Goal: Check status

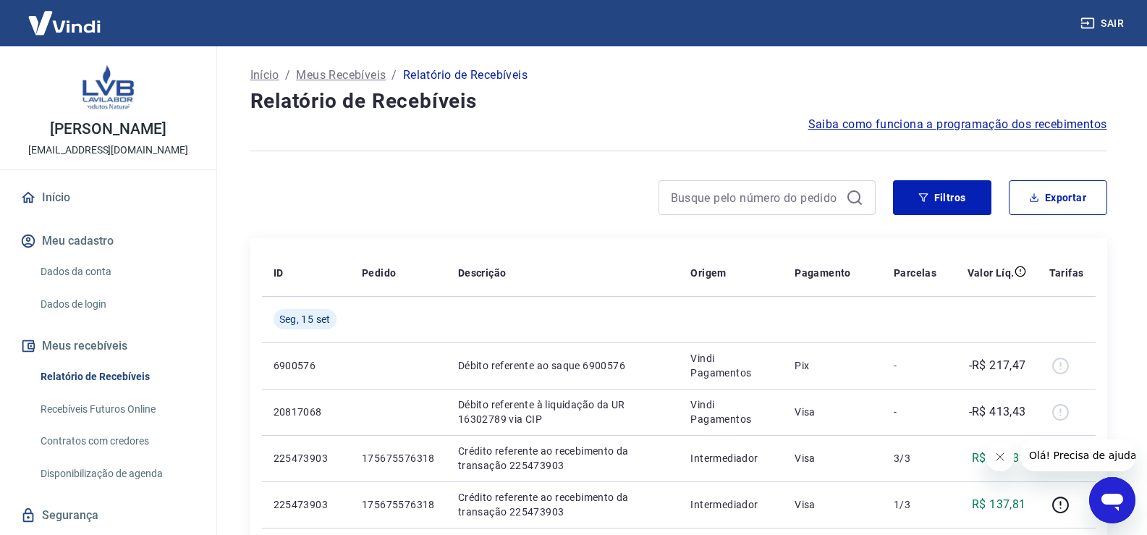
click at [997, 459] on icon "Fechar mensagem da empresa" at bounding box center [999, 457] width 12 height 12
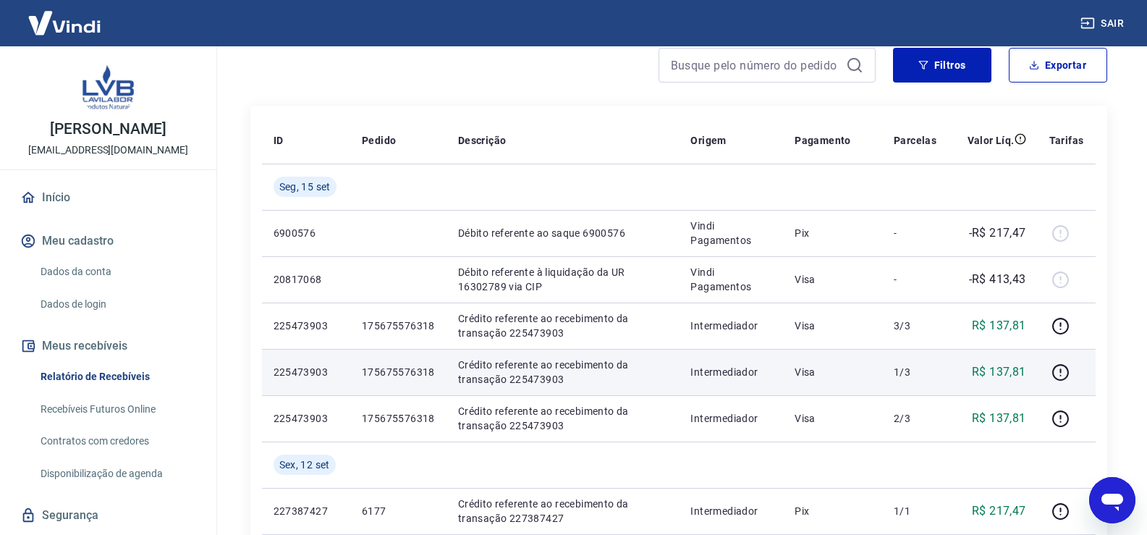
scroll to position [145, 0]
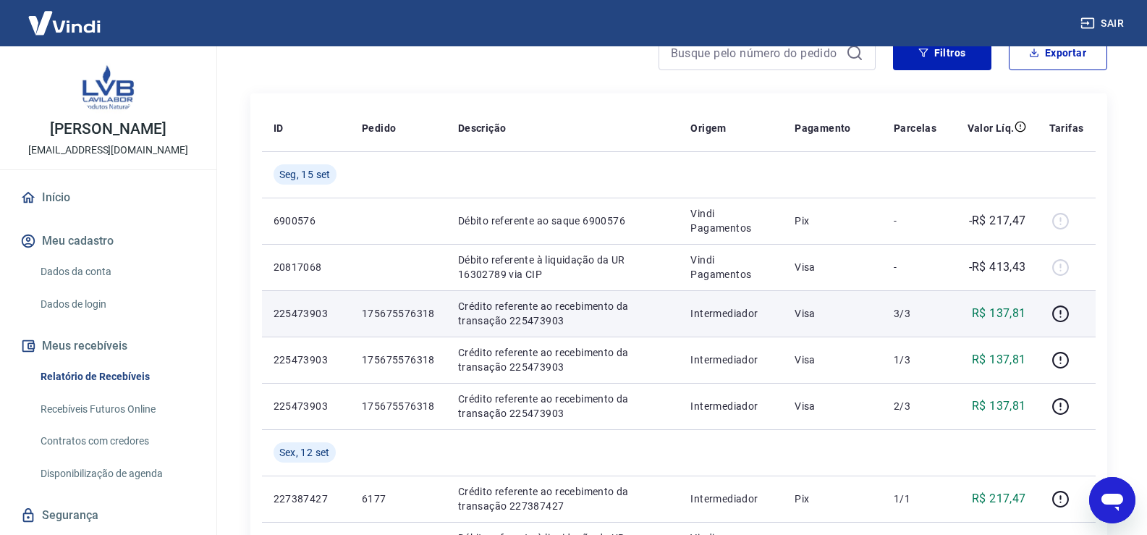
click at [400, 309] on p "175675576318" at bounding box center [398, 313] width 73 height 14
copy p "175675576318"
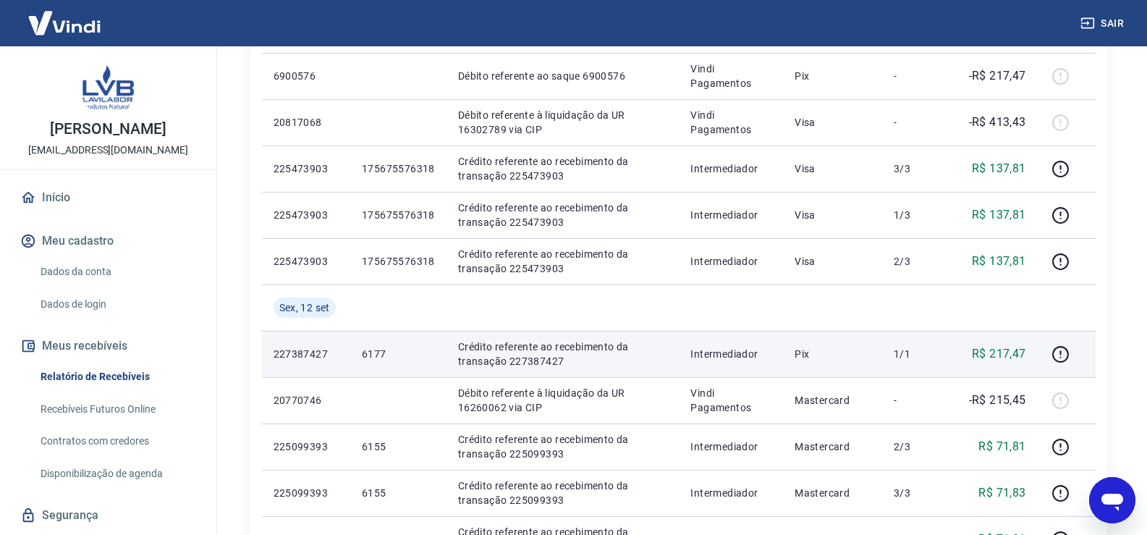
click at [379, 353] on p "6177" at bounding box center [398, 354] width 73 height 14
copy p "6177"
